Goal: Check status: Check status

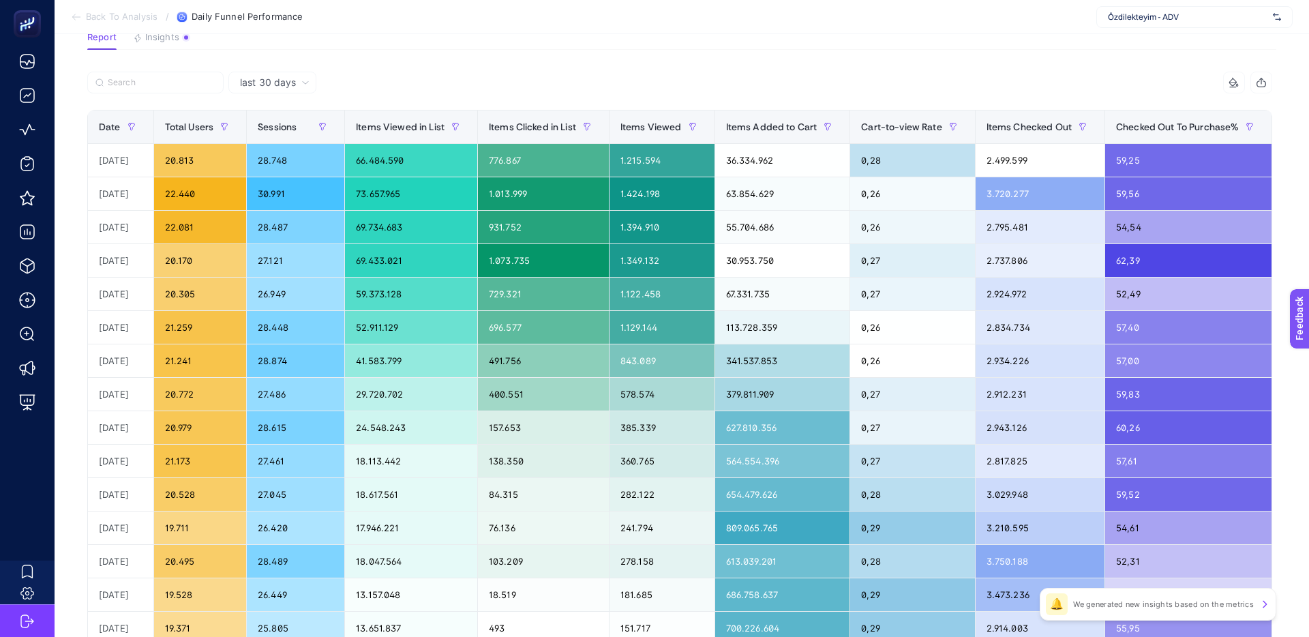
scroll to position [0, 1]
drag, startPoint x: 385, startPoint y: 164, endPoint x: 432, endPoint y: 164, distance: 47.7
click at [432, 164] on div "66.484.590" at bounding box center [410, 160] width 132 height 33
drag, startPoint x: 434, startPoint y: 164, endPoint x: 356, endPoint y: 162, distance: 77.8
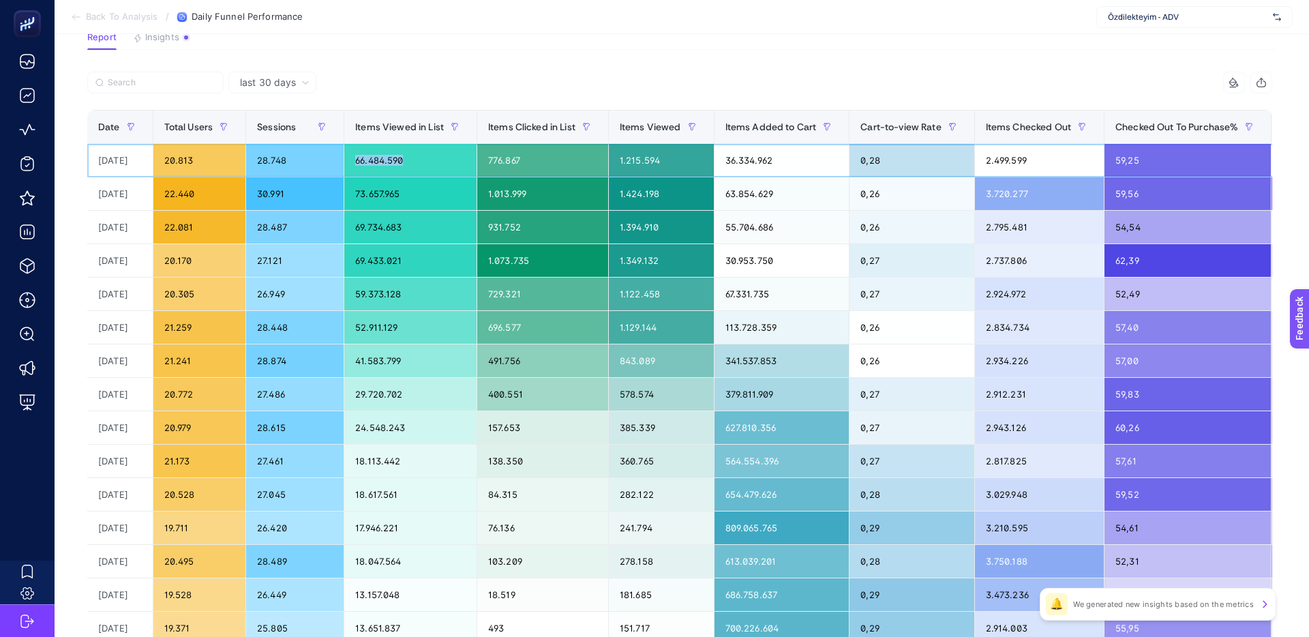
click at [356, 162] on tr "[DATE] 20.813 28.748 66.484.590 776.867 1.215.594 36.334.962 0,28 2.499.599 59,…" at bounding box center [837, 160] width 1501 height 33
click at [359, 162] on td "66.484.590" at bounding box center [410, 160] width 133 height 33
drag, startPoint x: 769, startPoint y: 162, endPoint x: 790, endPoint y: 162, distance: 21.1
click at [790, 162] on div "36.334.962" at bounding box center [782, 160] width 135 height 33
click at [762, 161] on div "36.334.962" at bounding box center [782, 160] width 135 height 33
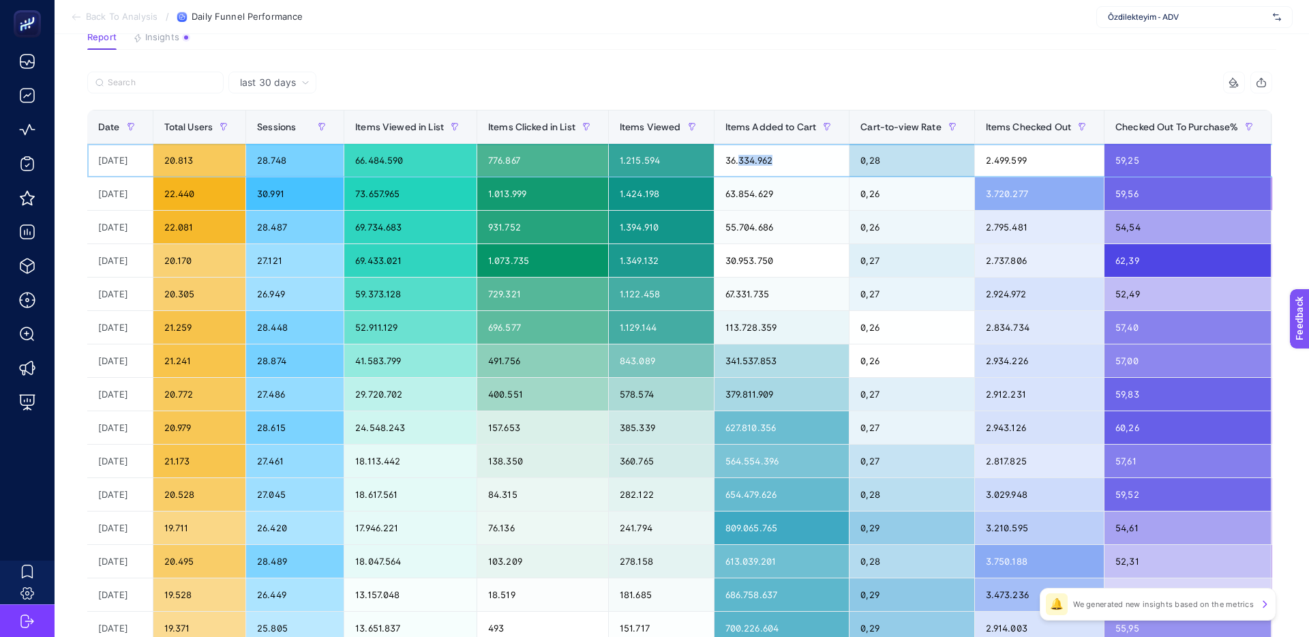
drag, startPoint x: 788, startPoint y: 160, endPoint x: 754, endPoint y: 160, distance: 34.1
click at [754, 160] on div "36.334.962" at bounding box center [782, 160] width 135 height 33
drag, startPoint x: 811, startPoint y: 163, endPoint x: 734, endPoint y: 160, distance: 77.1
click at [734, 160] on div "36.334.962" at bounding box center [782, 160] width 135 height 33
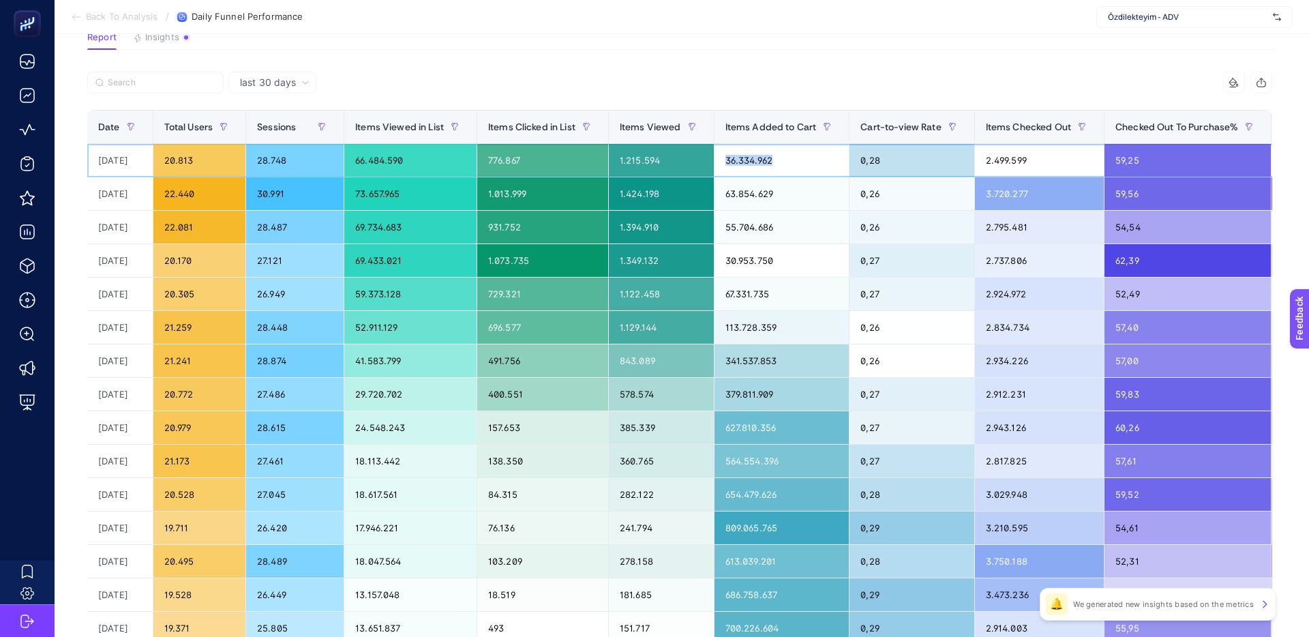
click at [783, 163] on div "36.334.962" at bounding box center [782, 160] width 135 height 33
